Goal: Task Accomplishment & Management: Use online tool/utility

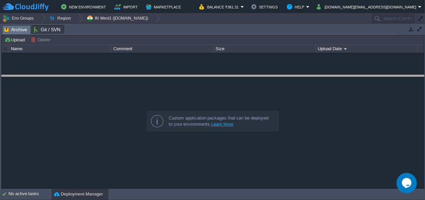
drag, startPoint x: 208, startPoint y: 29, endPoint x: 210, endPoint y: 136, distance: 107.0
click at [214, 142] on body "New Environment Import Marketplace Bonus ₹0.00 Upgrade Account Balance ₹361.31 …" at bounding box center [212, 100] width 425 height 200
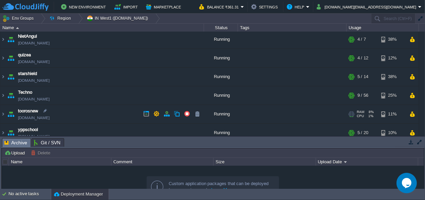
scroll to position [64, 0]
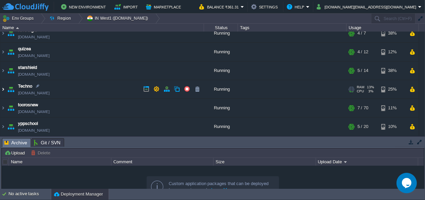
click at [2, 89] on img at bounding box center [2, 89] width 5 height 18
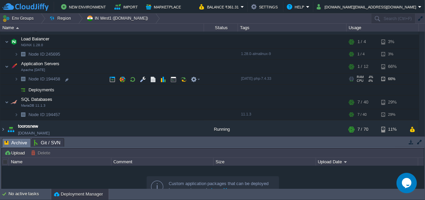
scroll to position [127, 0]
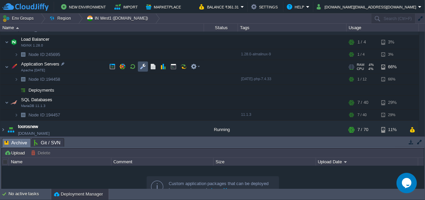
click at [140, 66] on button "button" at bounding box center [143, 67] width 6 height 6
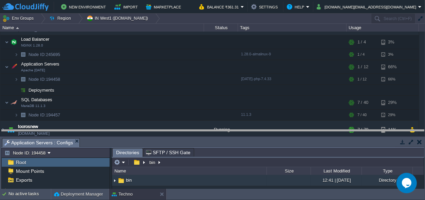
drag, startPoint x: 176, startPoint y: 143, endPoint x: 156, endPoint y: -24, distance: 168.0
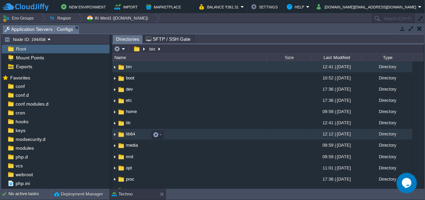
scroll to position [32, 0]
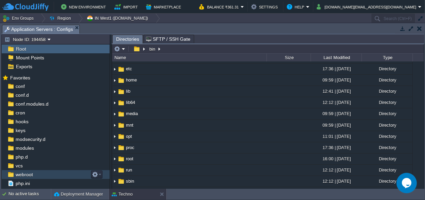
click at [27, 176] on span "webroot" at bounding box center [24, 175] width 20 height 6
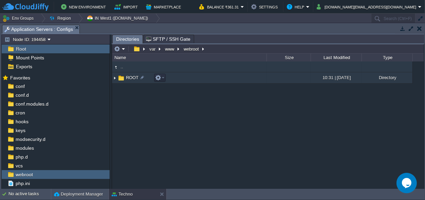
click at [130, 77] on span "ROOT" at bounding box center [132, 78] width 15 height 6
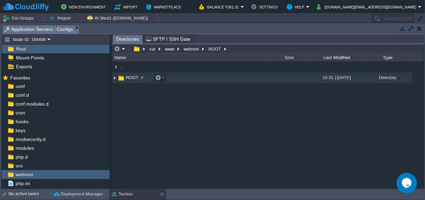
click at [130, 77] on span "ROOT" at bounding box center [132, 78] width 15 height 6
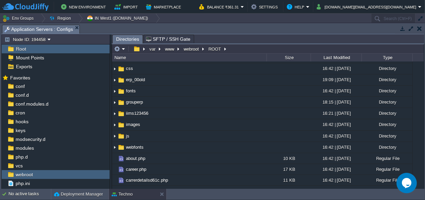
click at [130, 49] on span "admin" at bounding box center [132, 46] width 14 height 6
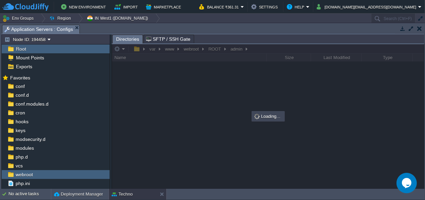
click at [212, 47] on div at bounding box center [268, 116] width 312 height 145
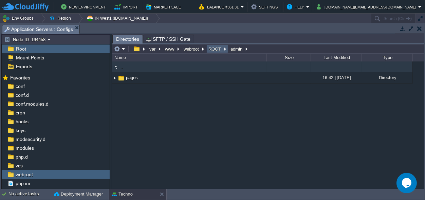
click at [216, 48] on button "ROOT" at bounding box center [215, 49] width 15 height 6
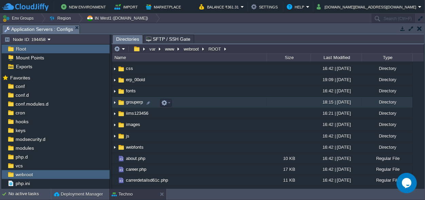
click at [133, 103] on span "grouperp" at bounding box center [134, 102] width 19 height 6
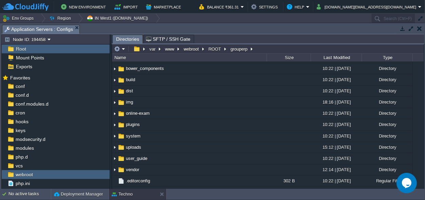
click at [136, 49] on span "application" at bounding box center [136, 46] width 23 height 6
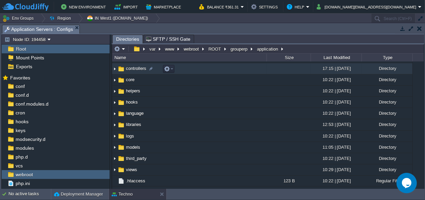
click at [132, 71] on span "controllers" at bounding box center [136, 69] width 22 height 6
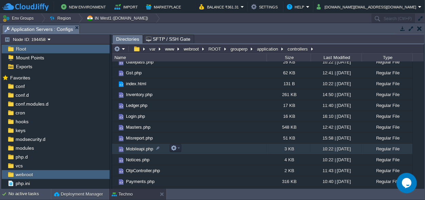
scroll to position [159, 0]
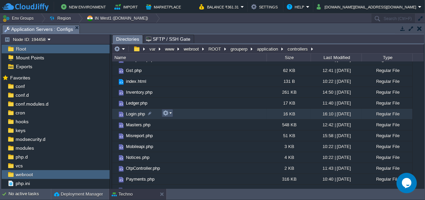
click at [168, 112] on button "button" at bounding box center [166, 113] width 6 height 6
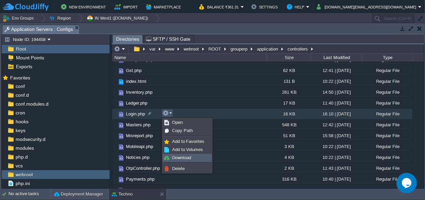
click at [183, 158] on span "Download" at bounding box center [181, 157] width 19 height 5
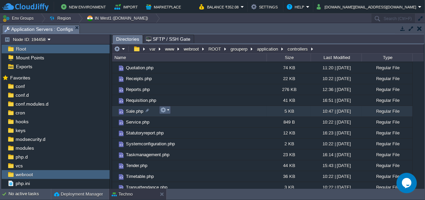
scroll to position [318, 0]
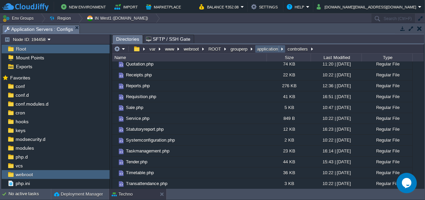
click at [258, 48] on button "application" at bounding box center [268, 49] width 24 height 6
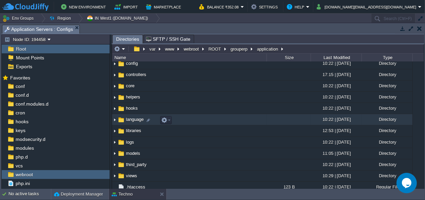
scroll to position [41, 0]
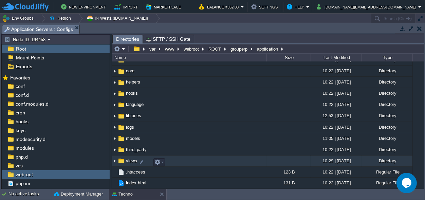
click at [131, 161] on span "views" at bounding box center [131, 161] width 13 height 6
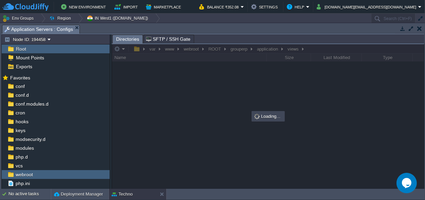
scroll to position [0, 0]
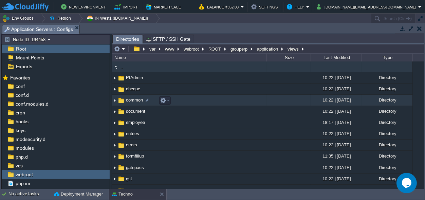
click at [136, 99] on span "common" at bounding box center [134, 100] width 19 height 6
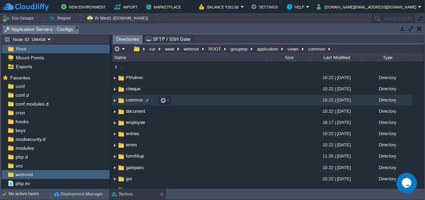
click at [136, 99] on span "common" at bounding box center [134, 100] width 19 height 6
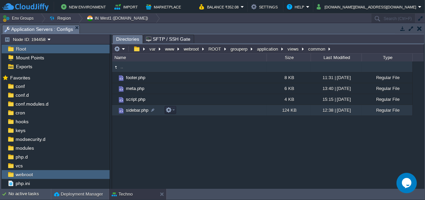
click at [152, 135] on div ".. footer.php 8 KB 11:31 | [DATE] Regular File meta.php 6 KB 13:40 | [DATE] Reg…" at bounding box center [268, 124] width 312 height 127
click at [128, 110] on span "sidebar.php" at bounding box center [137, 110] width 24 height 6
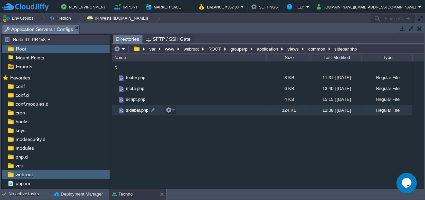
click at [128, 110] on span "sidebar.php" at bounding box center [137, 110] width 24 height 6
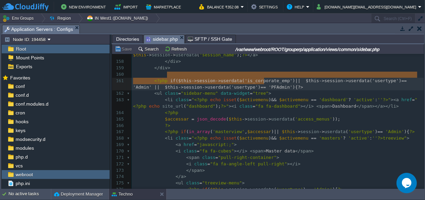
type textarea "<?php if($this->session->userdata('is_corporate_emp')|| $this->session->userdat…"
drag, startPoint x: 268, startPoint y: 81, endPoint x: 152, endPoint y: 73, distance: 116.8
